Goal: Task Accomplishment & Management: Use online tool/utility

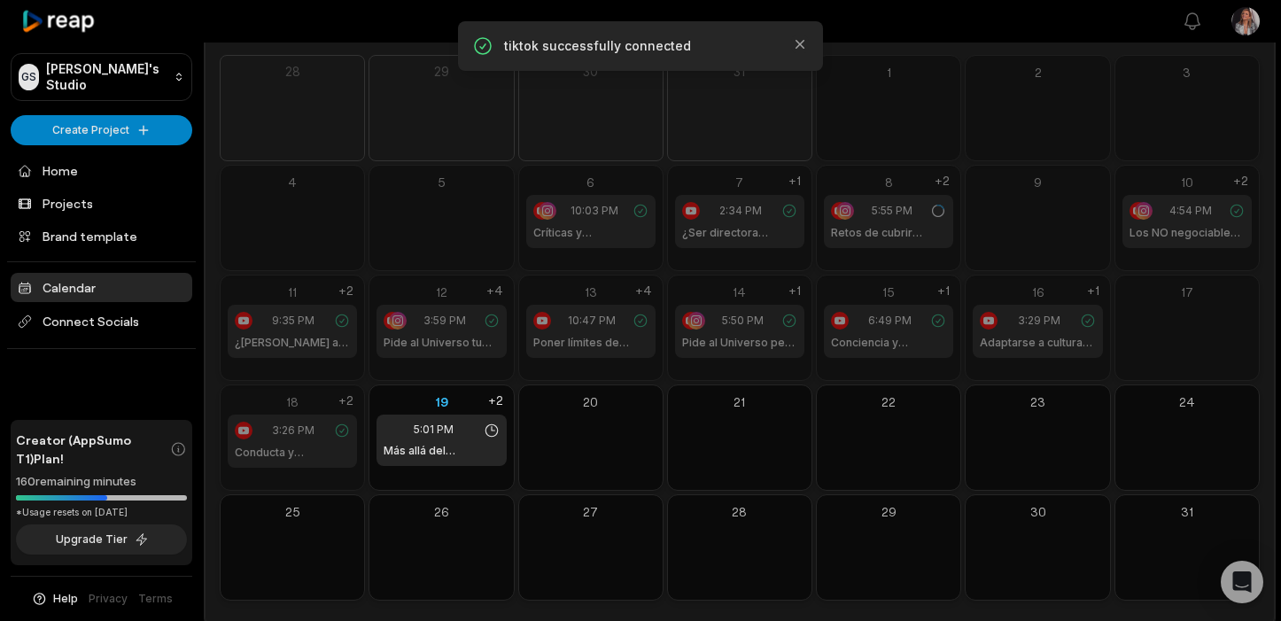
scroll to position [133, 0]
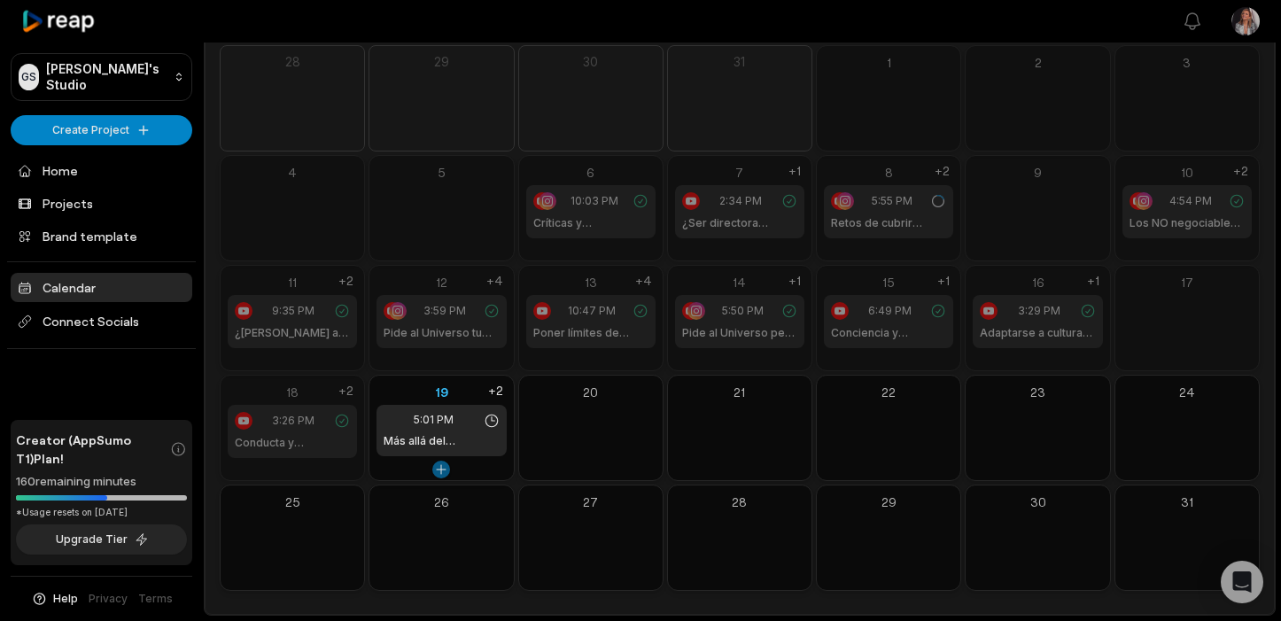
click at [444, 465] on button at bounding box center [441, 470] width 18 height 18
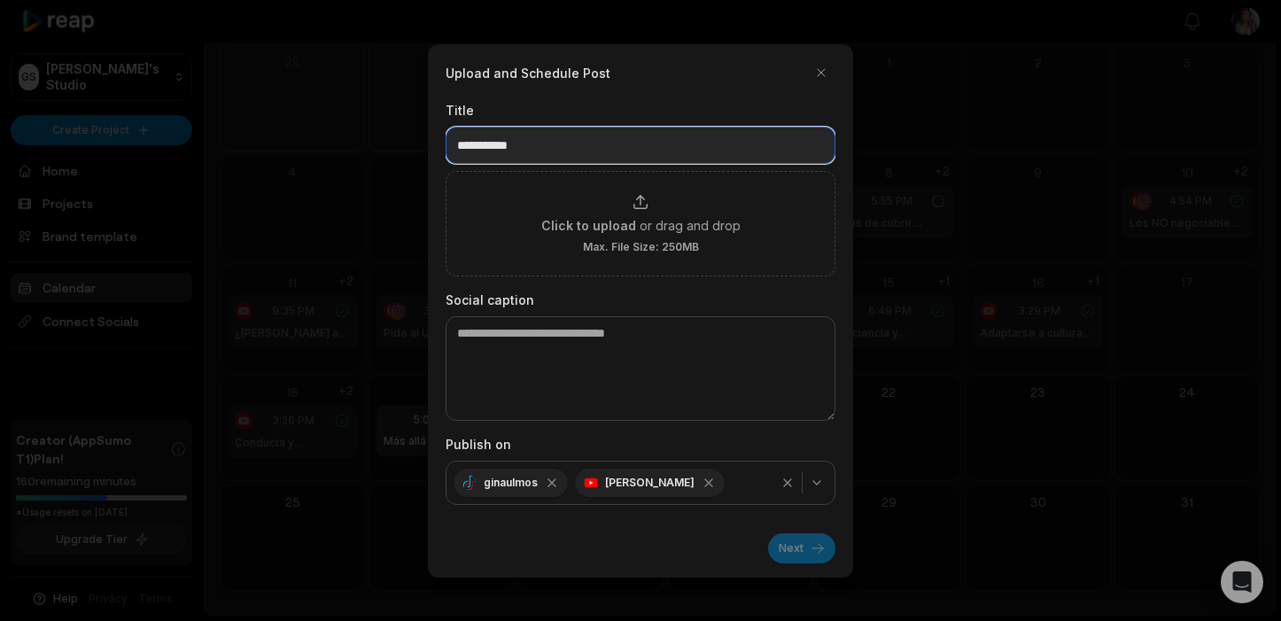
click at [542, 147] on input at bounding box center [640, 145] width 390 height 37
type input "*"
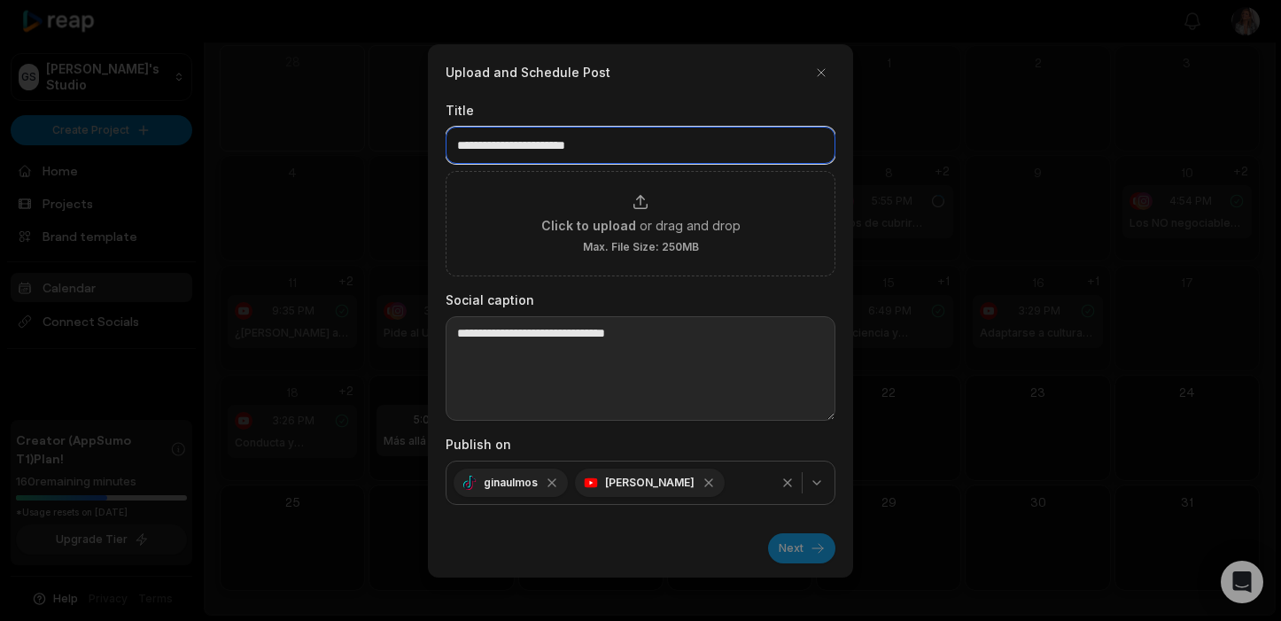
type input "**********"
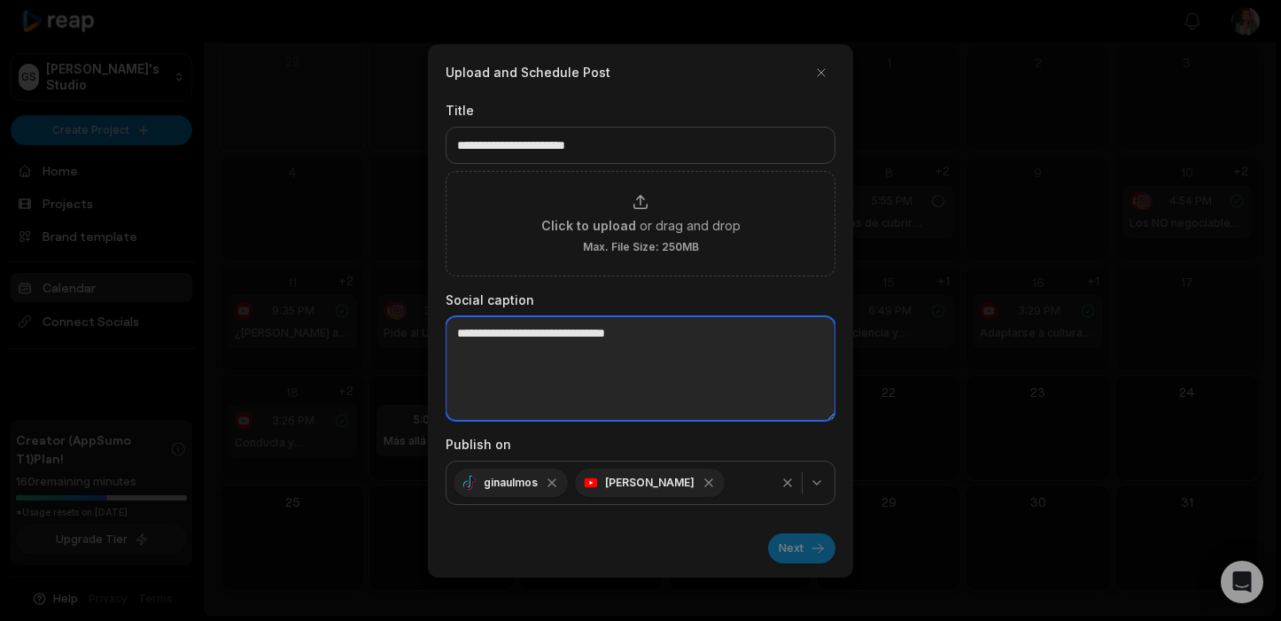
click at [521, 326] on textarea at bounding box center [640, 368] width 390 height 105
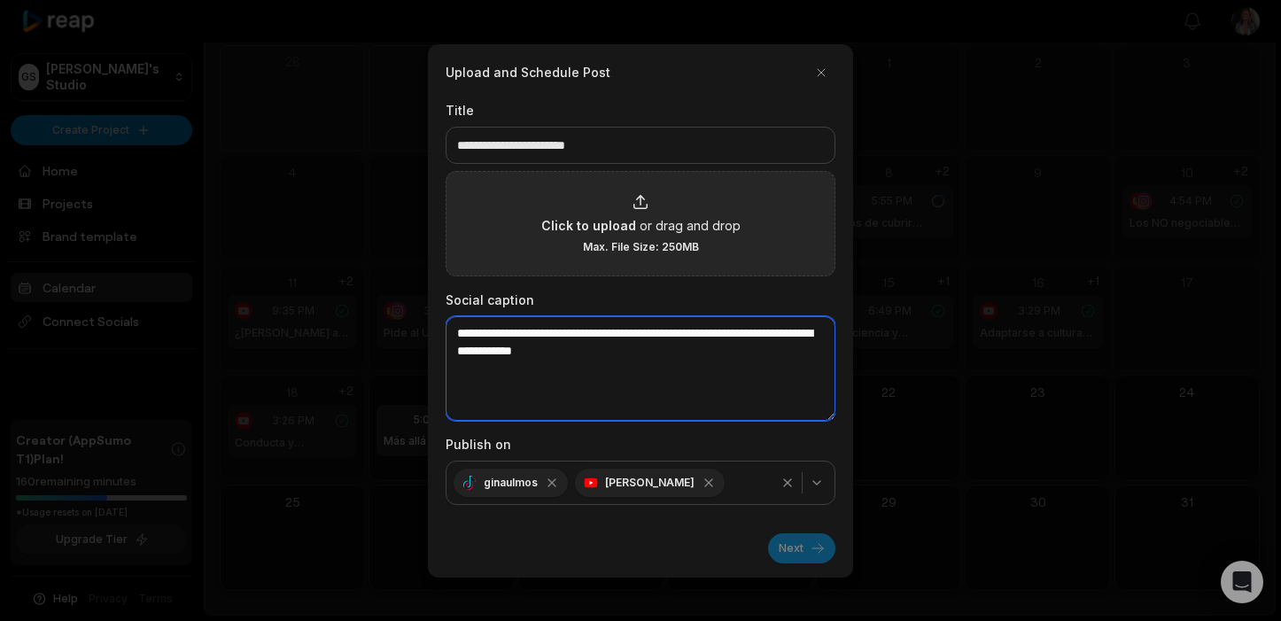
type textarea "**********"
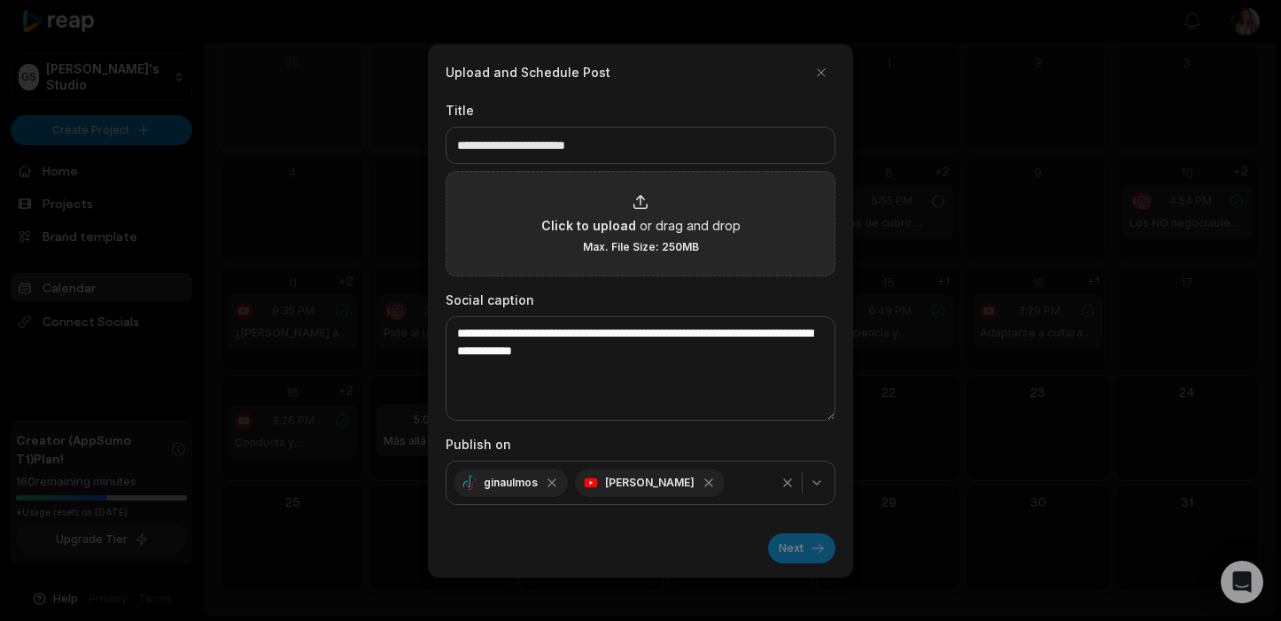
click at [652, 218] on span "or drag and drop" at bounding box center [689, 225] width 101 height 19
click at [0, 0] on input "Click to upload or drag and drop Max. File Size: 250MB" at bounding box center [0, 0] width 0 height 0
click at [667, 259] on div "Click to upload or drag and drop Max. File Size: 250MB" at bounding box center [640, 223] width 390 height 105
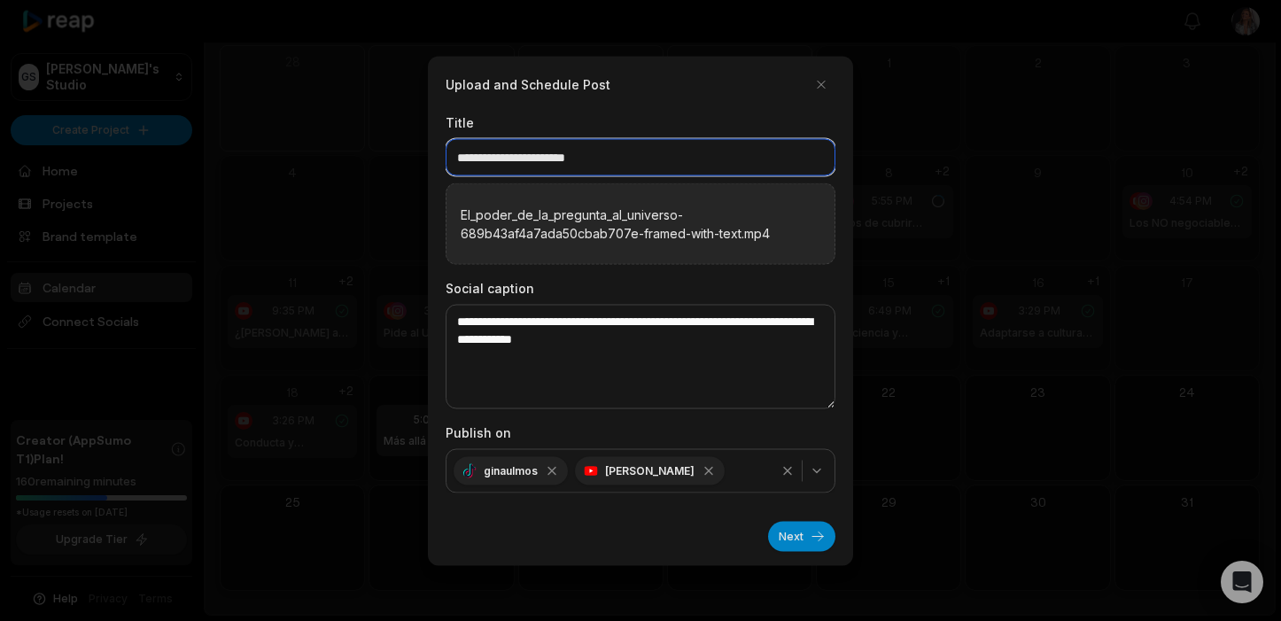
drag, startPoint x: 618, startPoint y: 156, endPoint x: 438, endPoint y: 159, distance: 179.8
click at [438, 159] on div "**********" at bounding box center [640, 310] width 425 height 509
type input "**********"
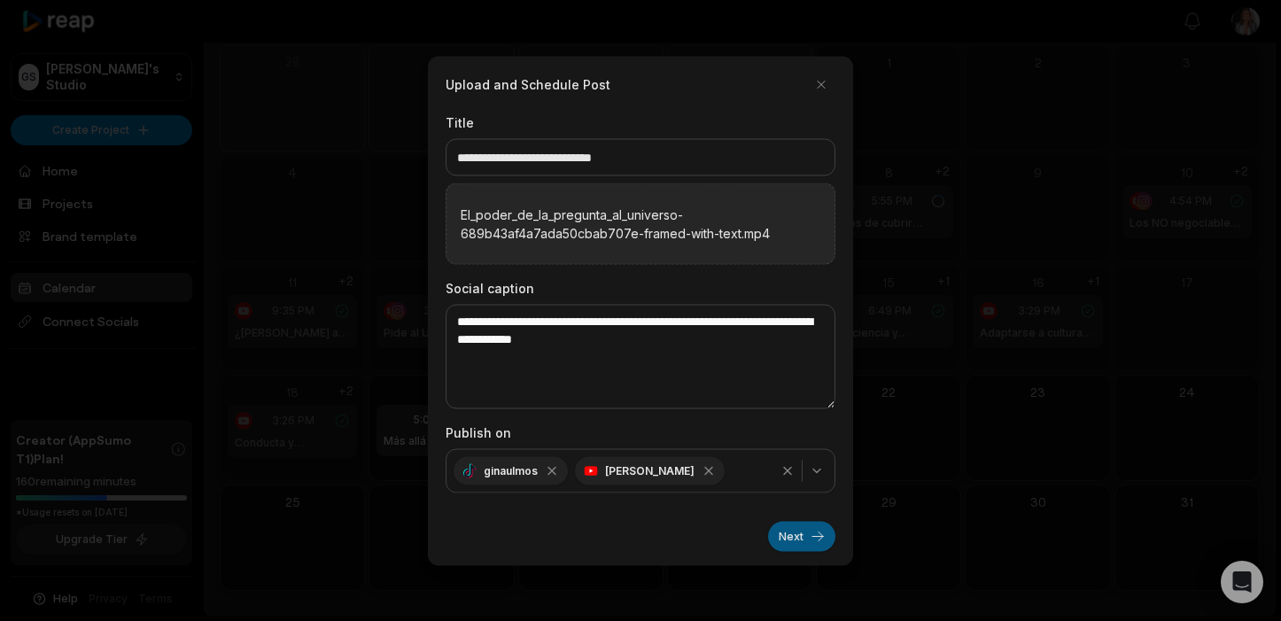
click at [797, 542] on button "Next" at bounding box center [801, 536] width 67 height 30
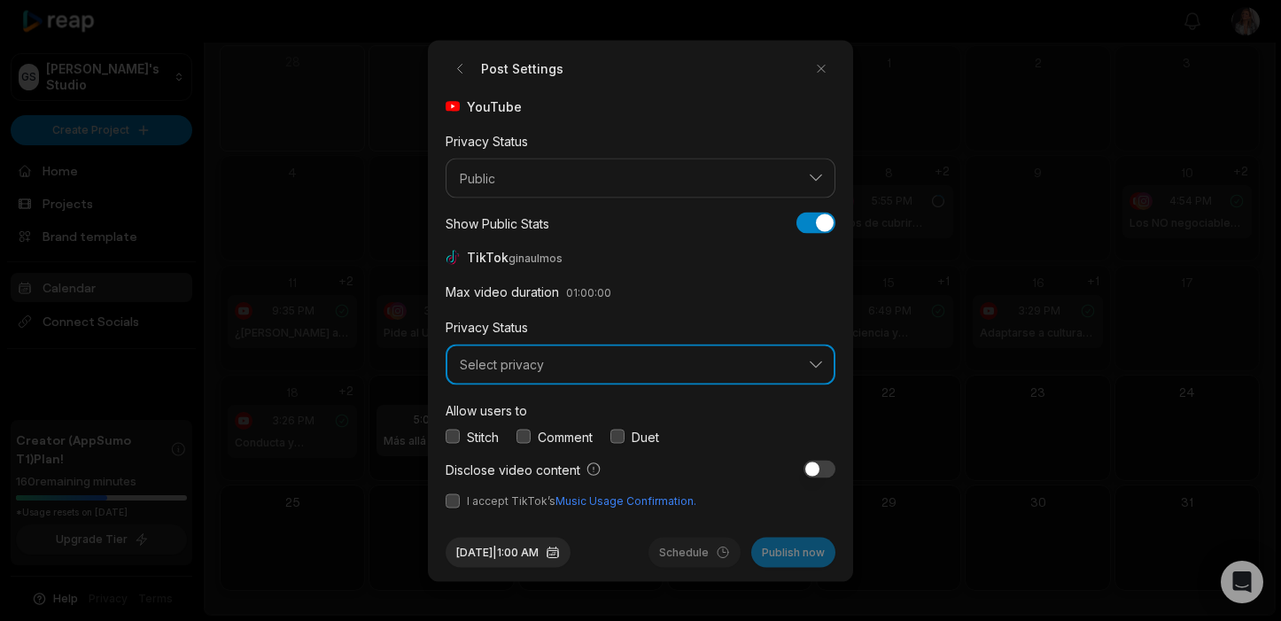
click at [810, 368] on button "Select privacy" at bounding box center [640, 365] width 390 height 41
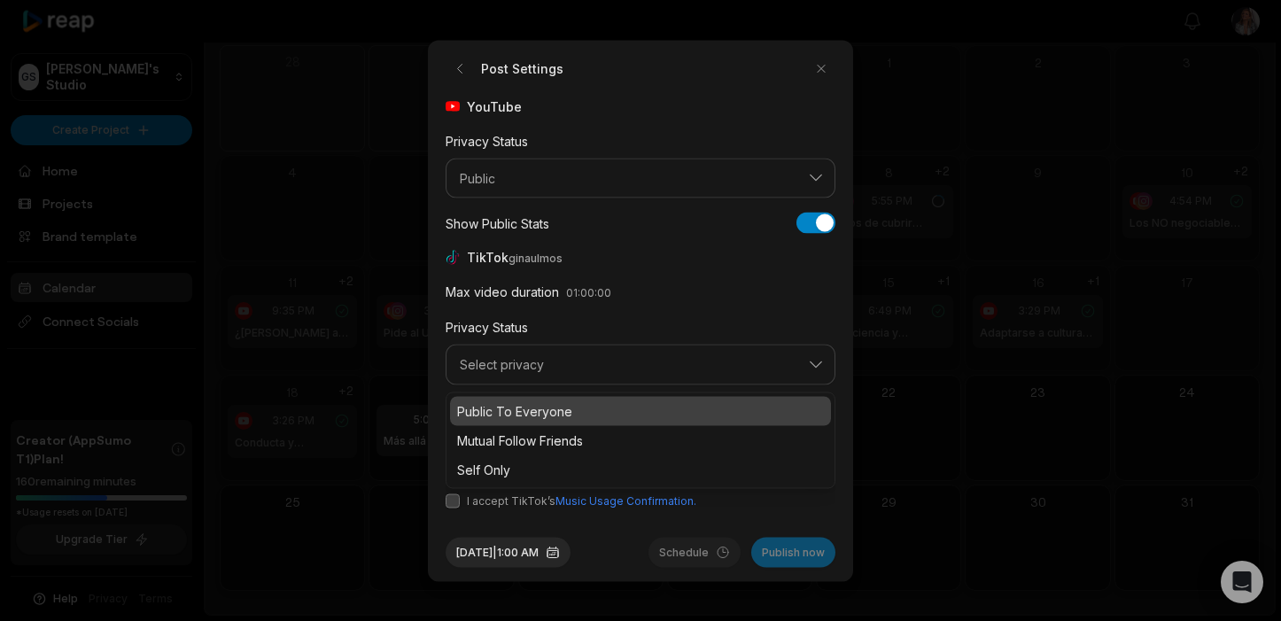
click at [576, 409] on p "Public To Everyone" at bounding box center [640, 410] width 367 height 19
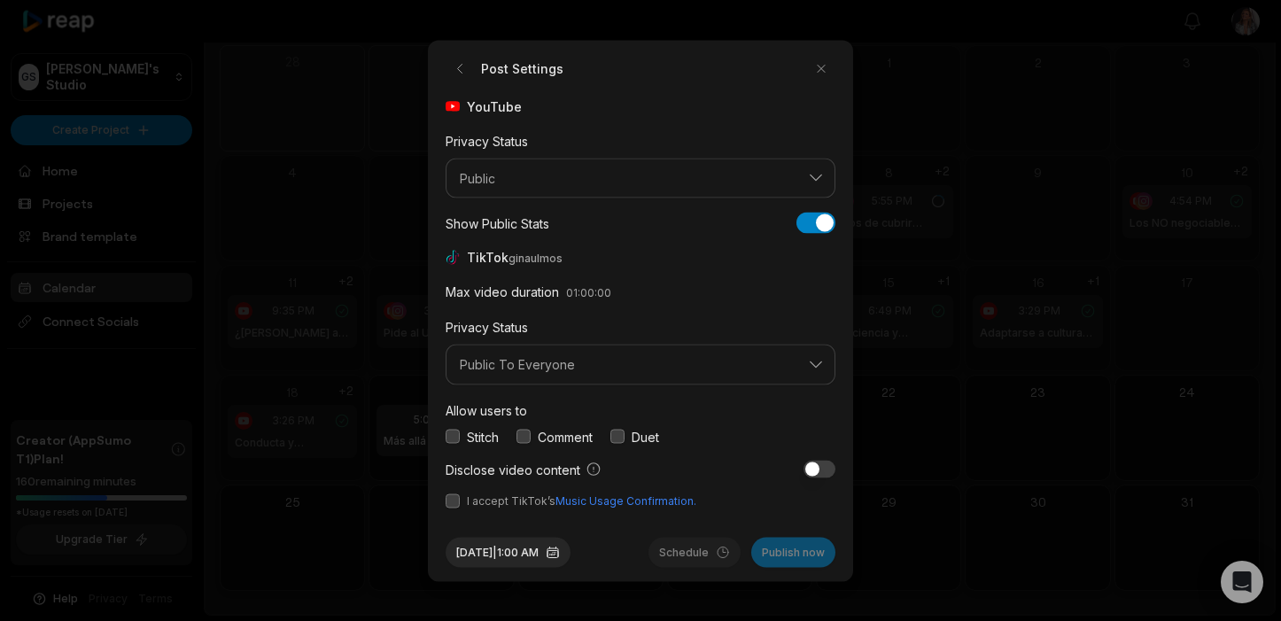
click at [525, 438] on button "button" at bounding box center [523, 437] width 14 height 14
click at [453, 499] on button "button" at bounding box center [452, 500] width 14 height 14
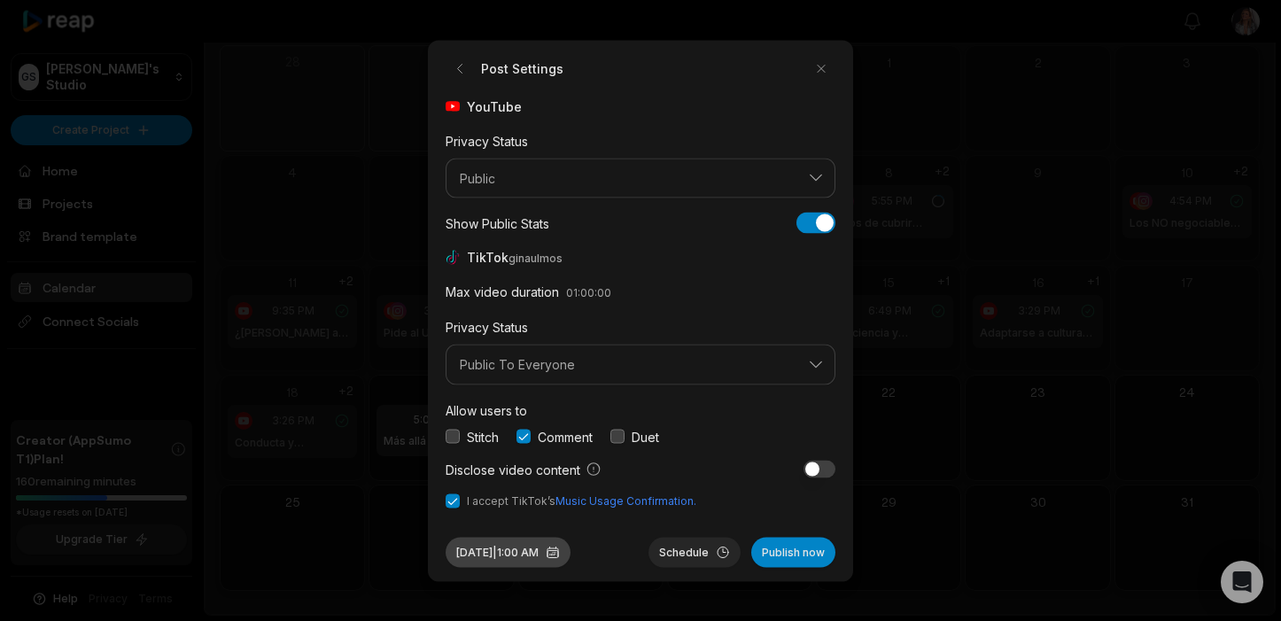
click at [518, 549] on button "Aug 19, 2025 | 1:00 AM" at bounding box center [507, 552] width 125 height 30
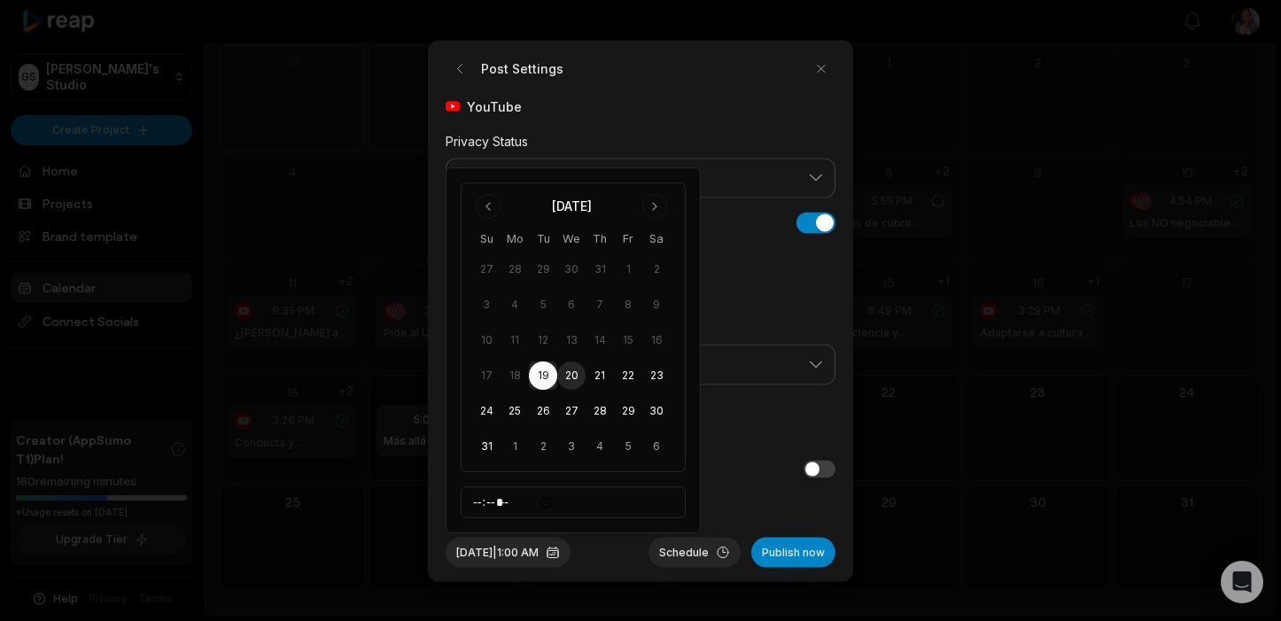
click at [573, 369] on button "20" at bounding box center [571, 375] width 28 height 28
click at [551, 550] on button "Aug 20, 2025 | 1:00 AM" at bounding box center [507, 552] width 125 height 30
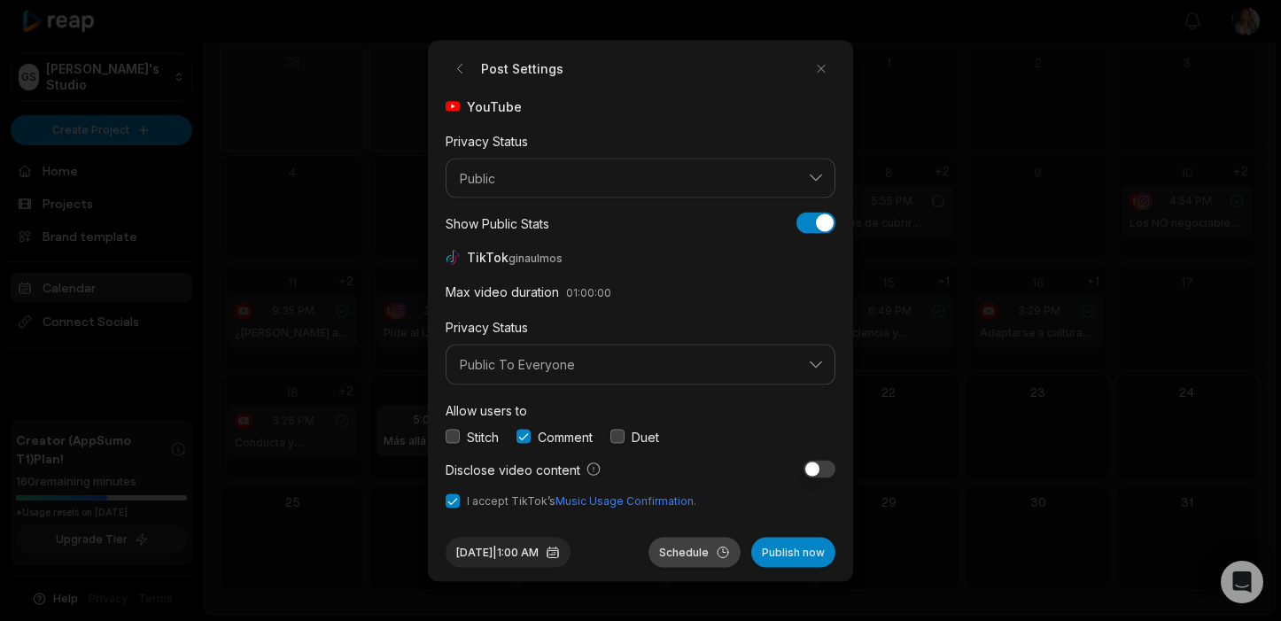
click at [684, 557] on button "Schedule" at bounding box center [694, 552] width 92 height 30
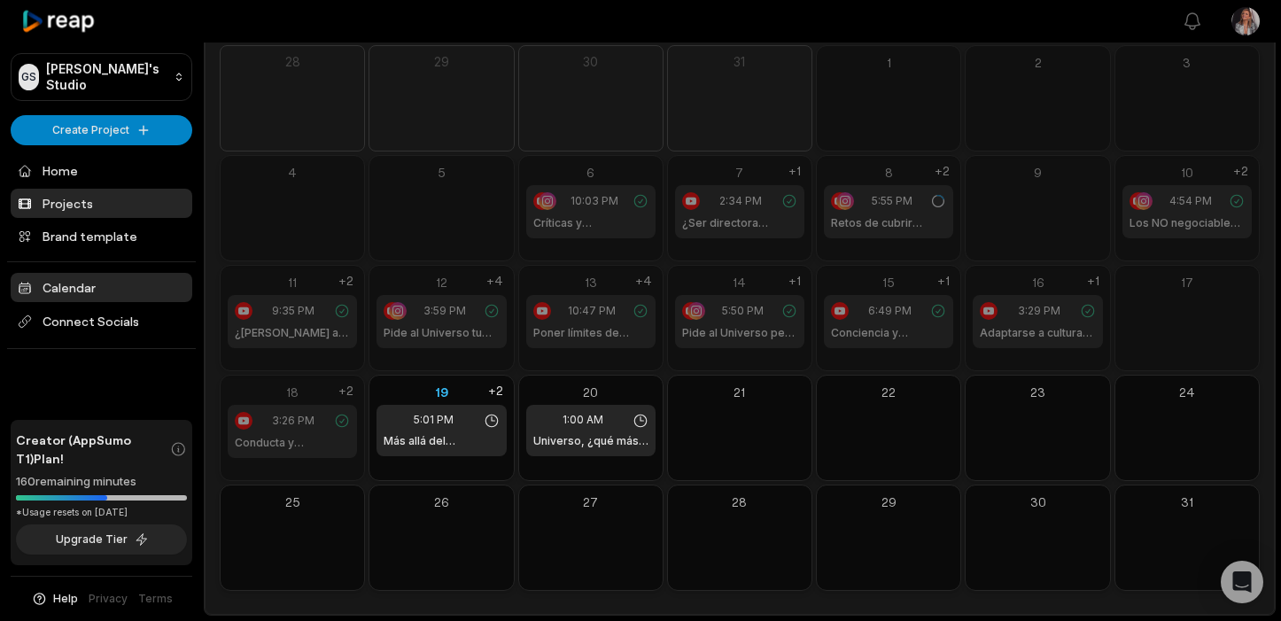
click at [72, 198] on link "Projects" at bounding box center [102, 203] width 182 height 29
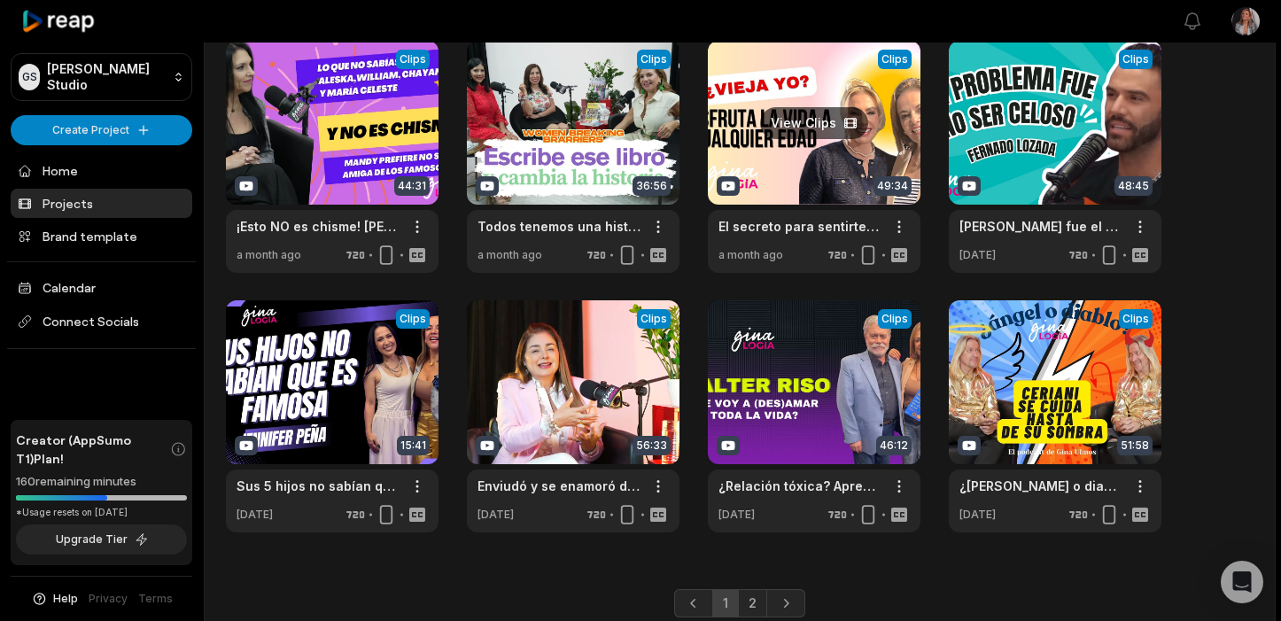
scroll to position [411, 0]
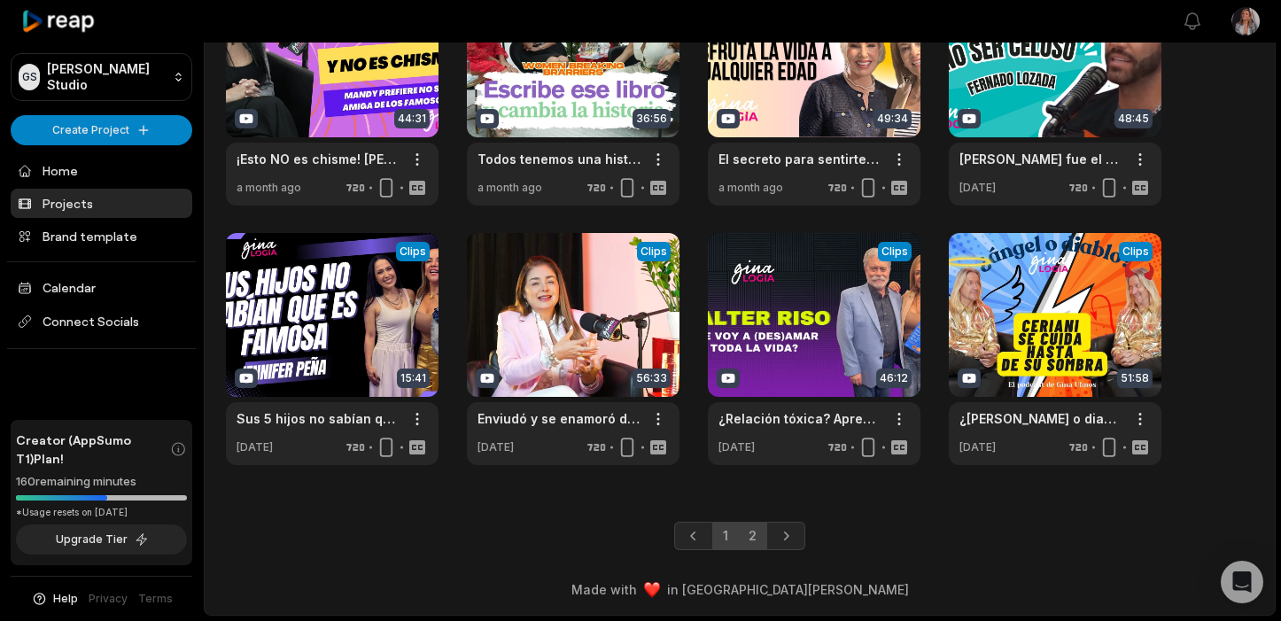
click at [755, 531] on link "2" at bounding box center [752, 536] width 29 height 28
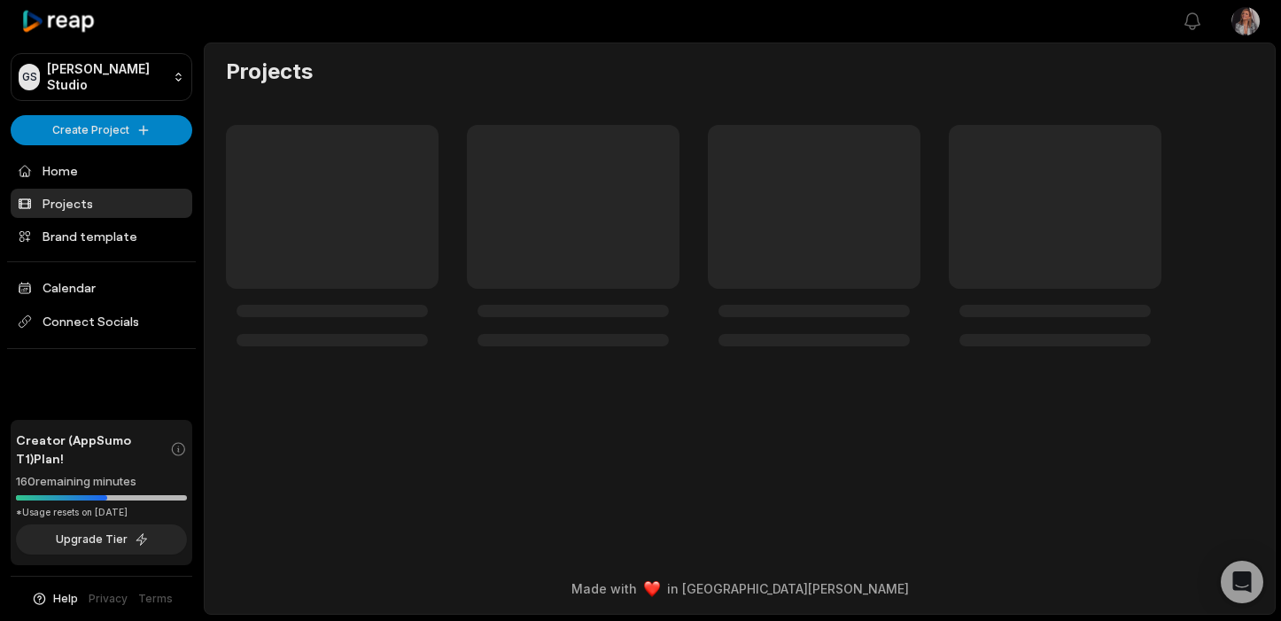
scroll to position [0, 0]
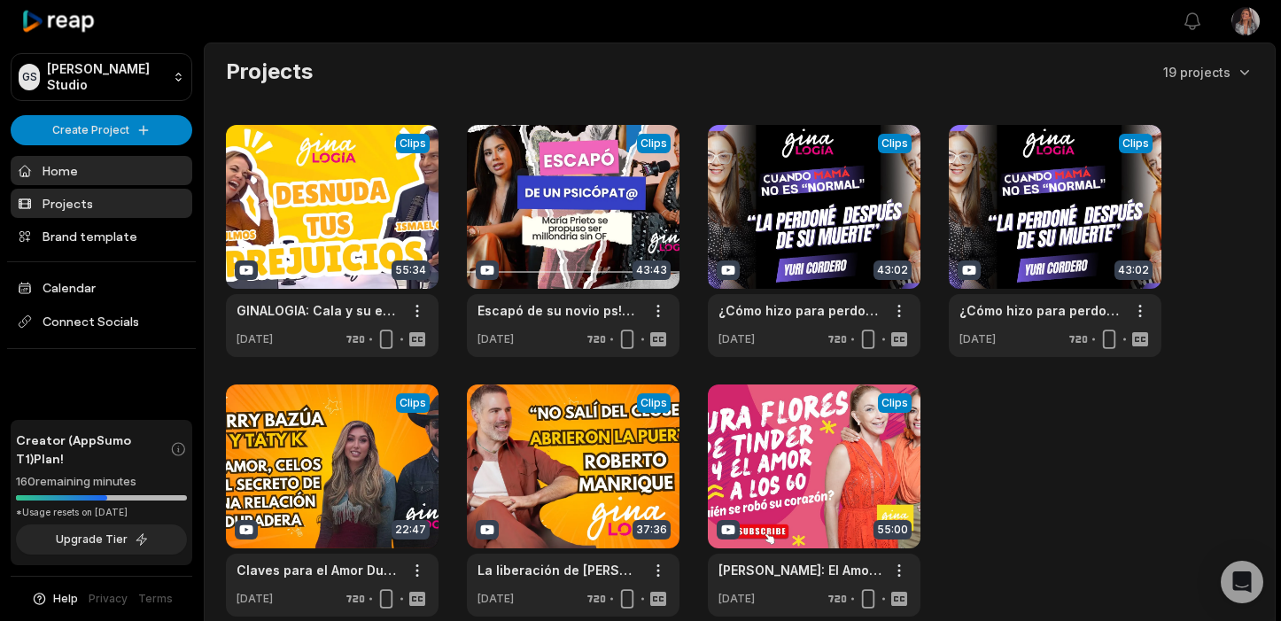
click at [55, 165] on link "Home" at bounding box center [102, 170] width 182 height 29
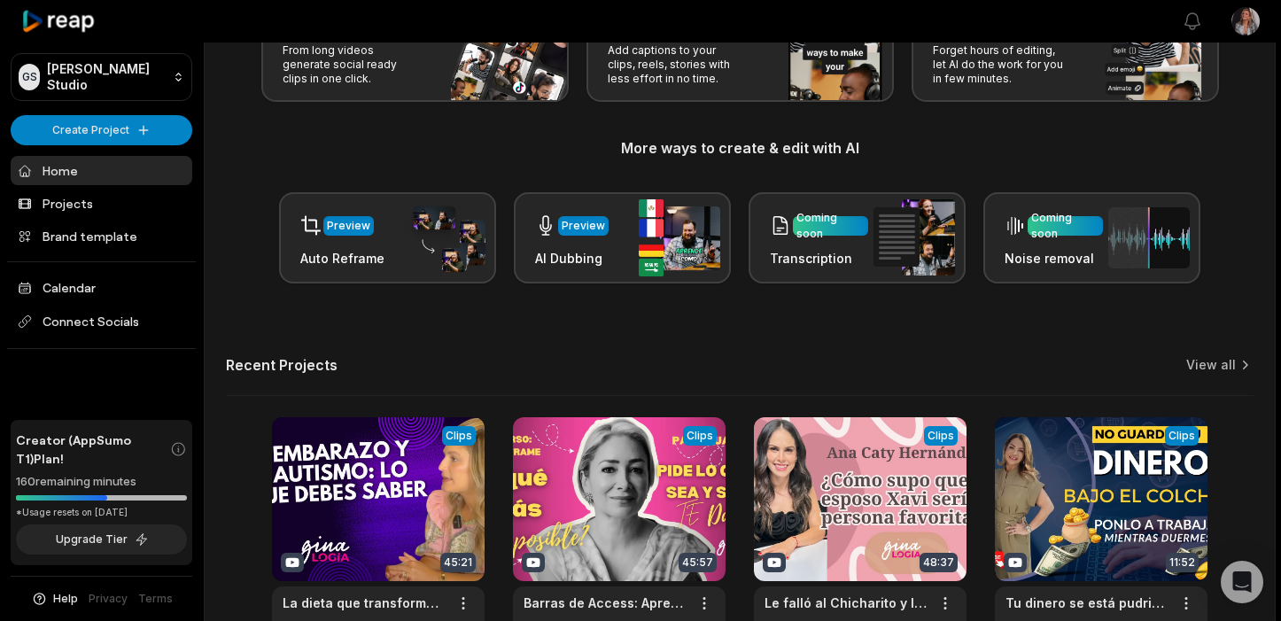
scroll to position [263, 0]
